Goal: Task Accomplishment & Management: Complete application form

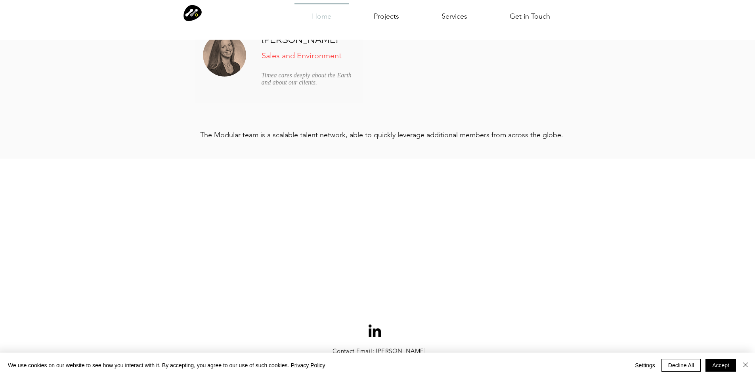
click at [332, 347] on link "Contact Email: [PERSON_NAME]" at bounding box center [379, 351] width 94 height 8
click at [349, 349] on span "Contact Email: [PERSON_NAME]" at bounding box center [379, 351] width 94 height 8
click at [686, 364] on button "Decline All" at bounding box center [680, 365] width 39 height 13
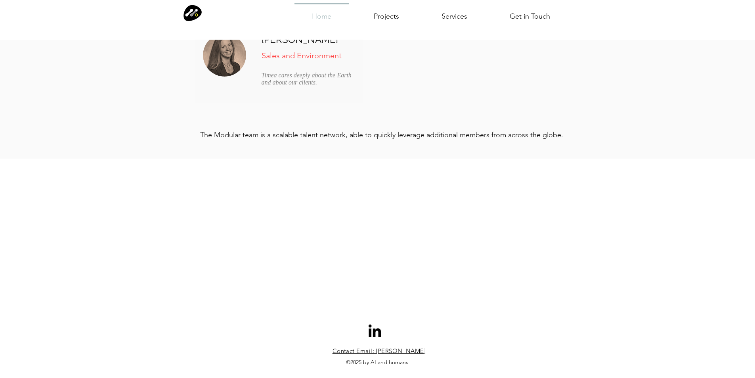
click at [345, 351] on span "Contact Email: [PERSON_NAME]" at bounding box center [379, 351] width 94 height 8
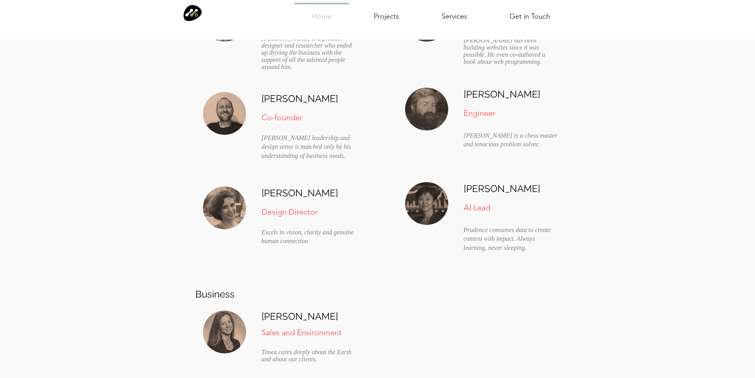
scroll to position [1686, 0]
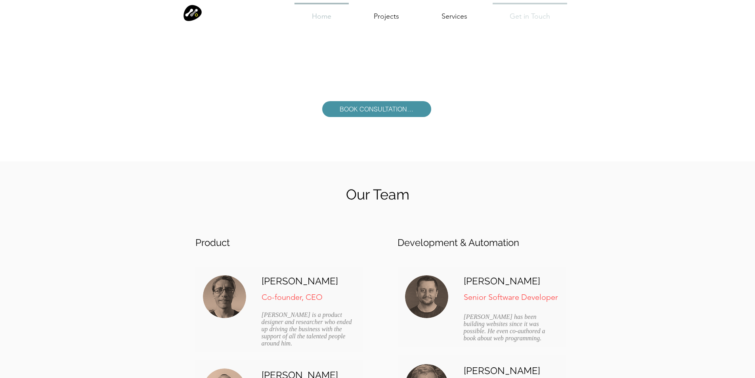
click at [521, 13] on p "Get in Touch" at bounding box center [529, 16] width 47 height 25
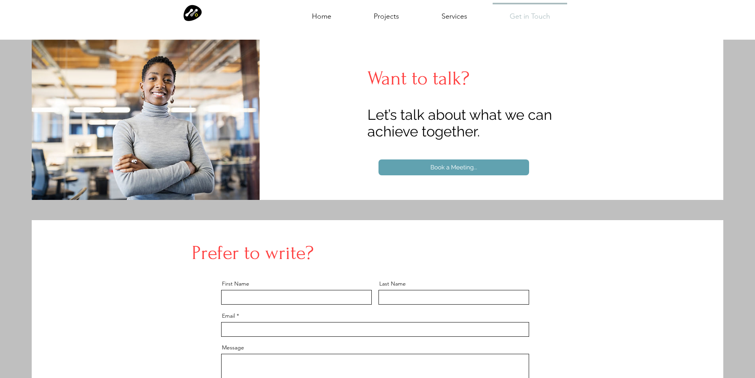
scroll to position [185, 0]
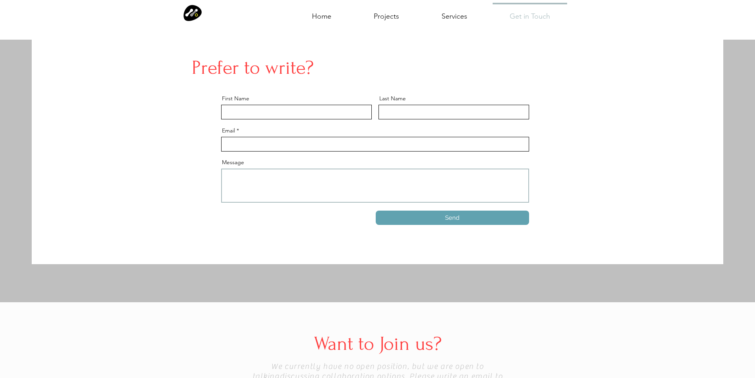
click at [308, 174] on textarea "Message" at bounding box center [375, 185] width 308 height 34
paste textarea "Wikipedia is considered to be the World’s most significant tool for reference m…"
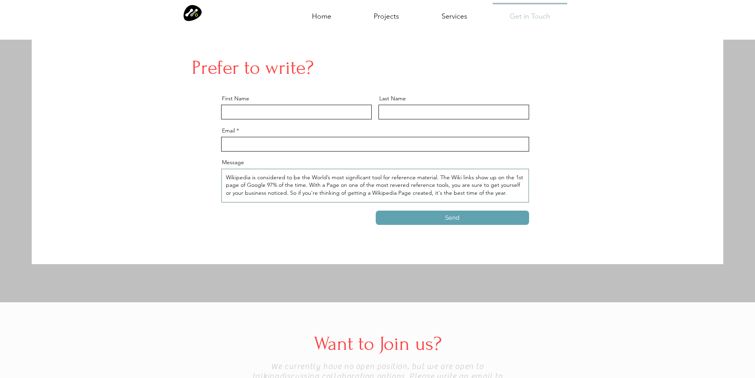
type textarea "Wikipedia is considered to be the World’s most significant tool for reference m…"
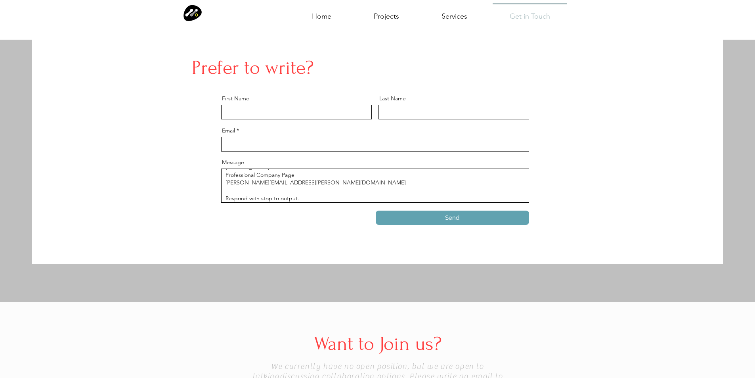
click at [297, 133] on div "Email" at bounding box center [375, 140] width 308 height 24
click at [299, 150] on input "Email" at bounding box center [375, 144] width 308 height 15
type input "[PERSON_NAME][EMAIL_ADDRESS][PERSON_NAME][DOMAIN_NAME]"
type input "[PERSON_NAME]"
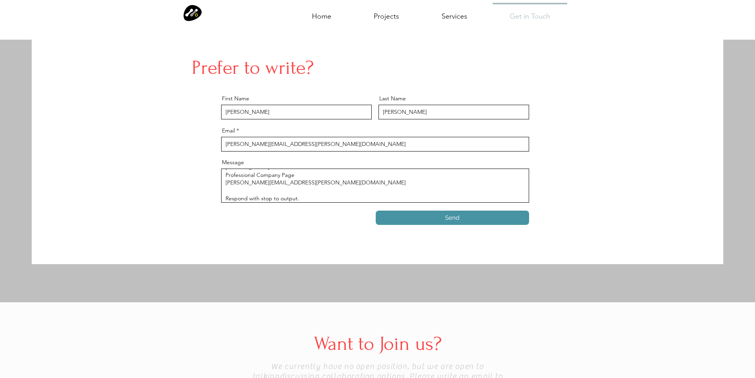
click at [435, 214] on button "Send" at bounding box center [452, 217] width 153 height 14
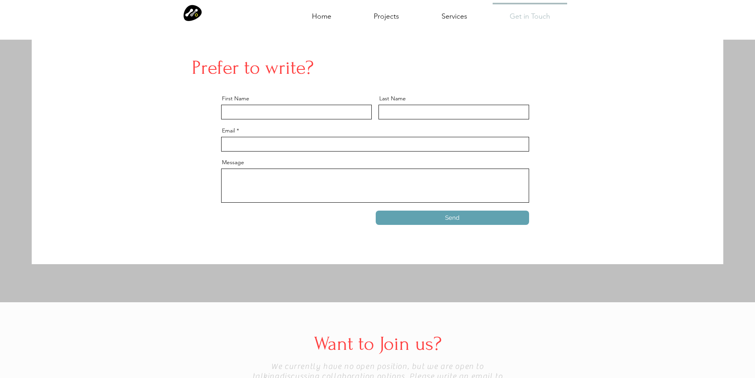
scroll to position [0, 0]
